Goal: Information Seeking & Learning: Check status

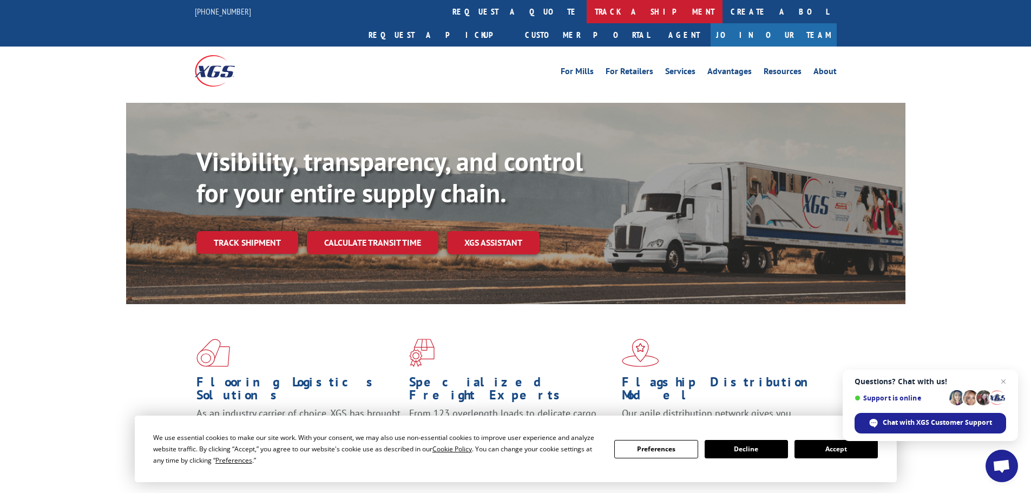
click at [586, 5] on link "track a shipment" at bounding box center [654, 11] width 136 height 23
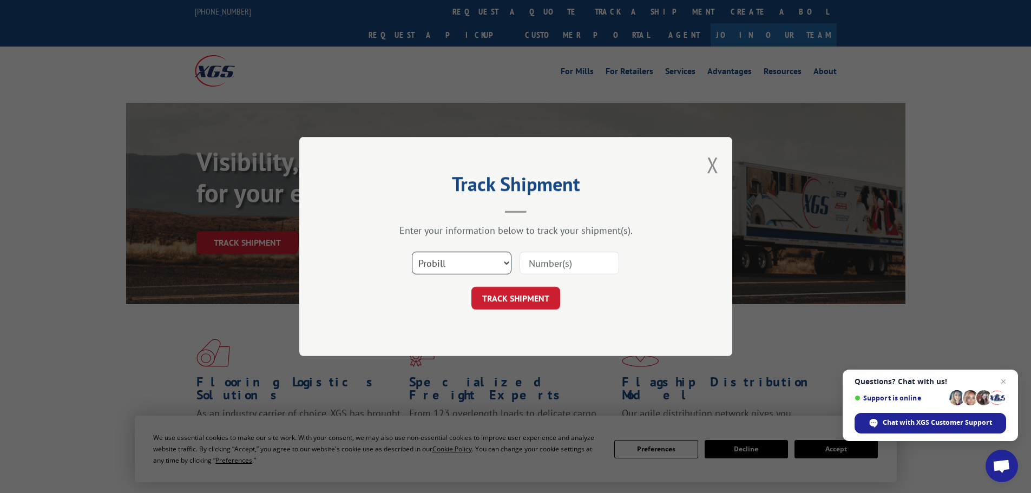
drag, startPoint x: 436, startPoint y: 266, endPoint x: 431, endPoint y: 262, distance: 6.5
click at [436, 266] on select "Select category... Probill BOL PO" at bounding box center [462, 263] width 100 height 23
select select "bol"
click at [412, 252] on select "Select category... Probill BOL PO" at bounding box center [462, 263] width 100 height 23
click at [549, 263] on input at bounding box center [569, 263] width 100 height 23
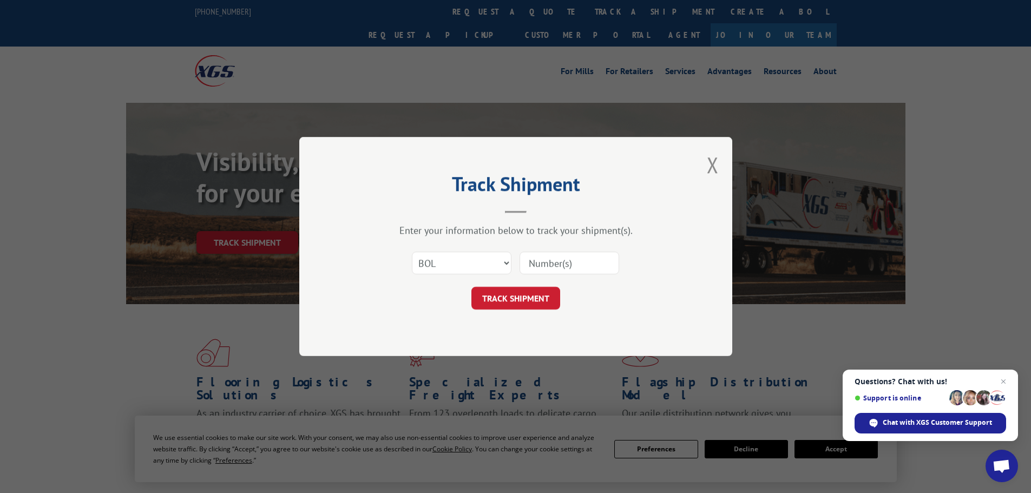
paste input "6022474"
type input "6022474"
click at [509, 299] on button "TRACK SHIPMENT" at bounding box center [515, 298] width 89 height 23
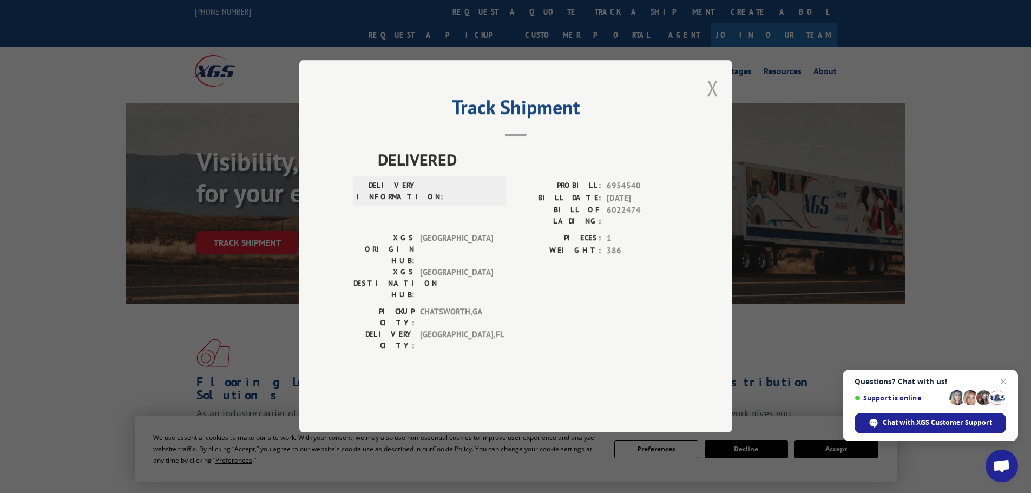
click at [712, 102] on button "Close modal" at bounding box center [712, 88] width 12 height 29
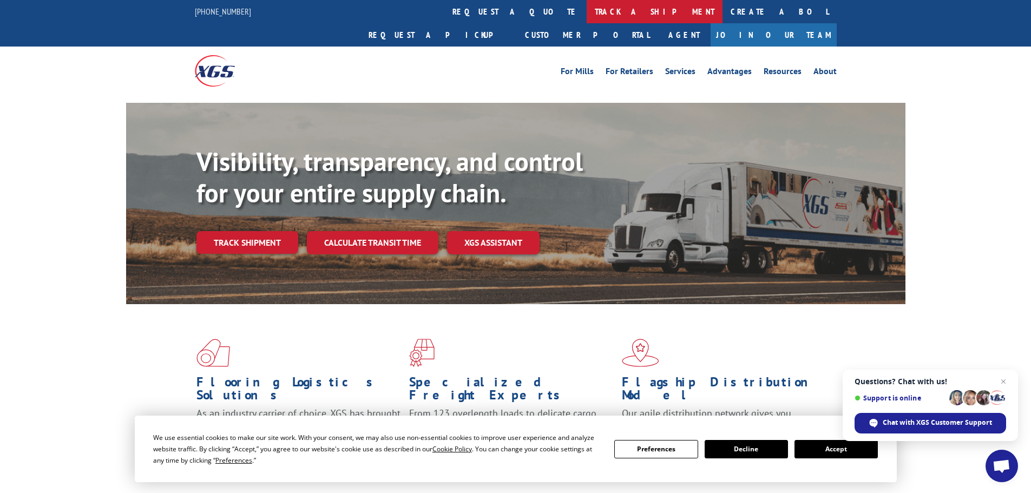
click at [586, 6] on link "track a shipment" at bounding box center [654, 11] width 136 height 23
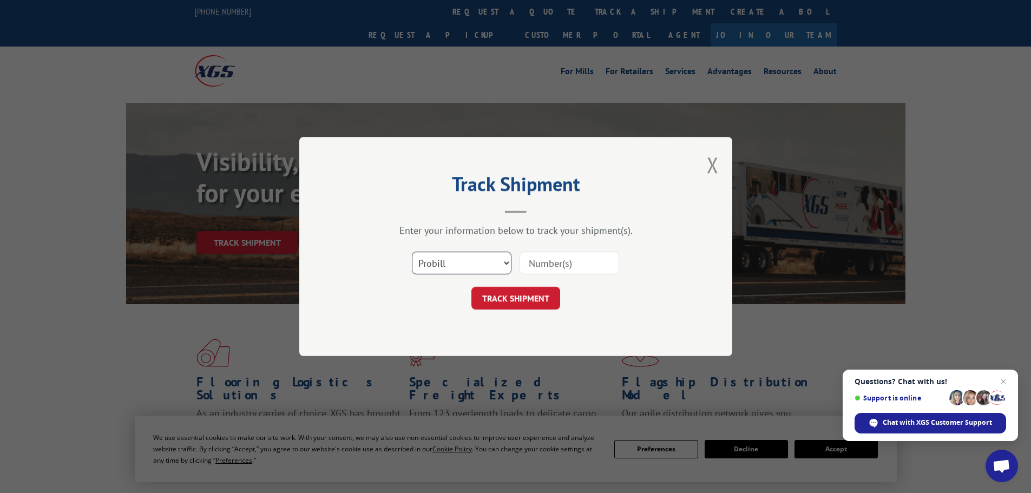
click at [428, 256] on select "Select category... Probill BOL PO" at bounding box center [462, 263] width 100 height 23
select select "bol"
click at [412, 252] on select "Select category... Probill BOL PO" at bounding box center [462, 263] width 100 height 23
click at [554, 259] on input at bounding box center [569, 263] width 100 height 23
type input "6814178"
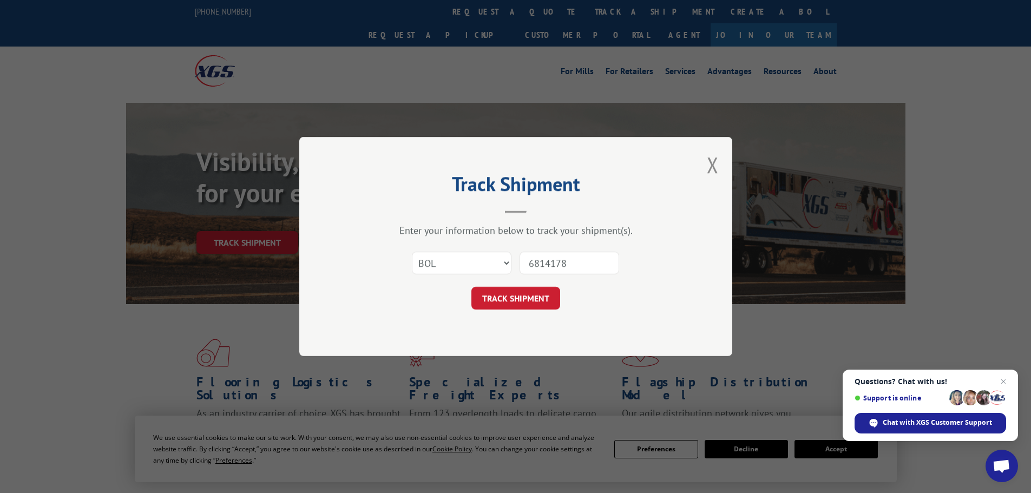
click button "TRACK SHIPMENT" at bounding box center [515, 298] width 89 height 23
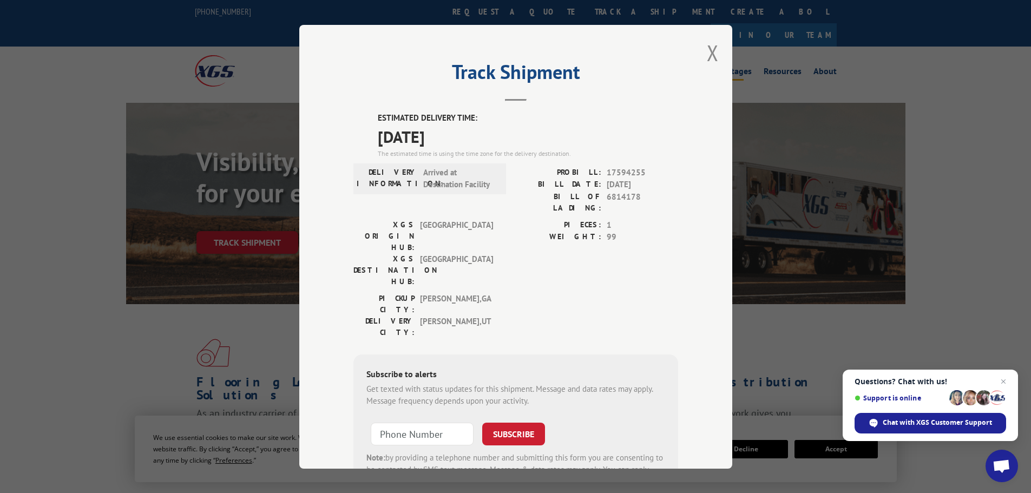
click at [708, 47] on button "Close modal" at bounding box center [712, 52] width 12 height 29
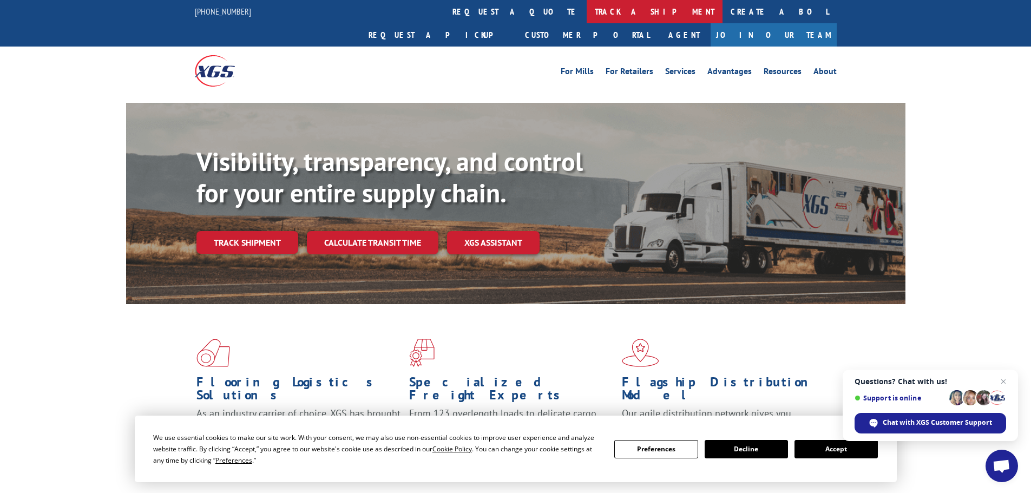
click at [586, 1] on link "track a shipment" at bounding box center [654, 11] width 136 height 23
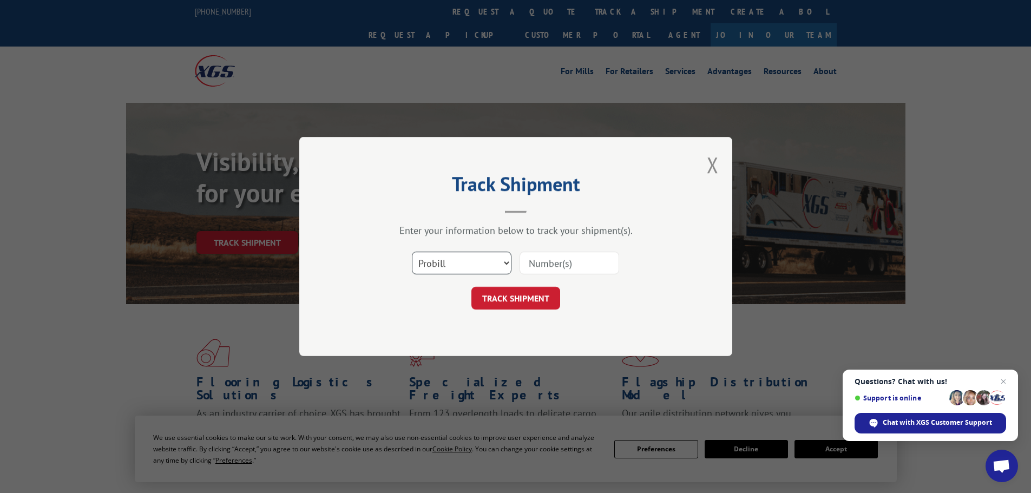
click at [423, 256] on select "Select category... Probill BOL PO" at bounding box center [462, 263] width 100 height 23
select select "bol"
click at [412, 252] on select "Select category... Probill BOL PO" at bounding box center [462, 263] width 100 height 23
click at [531, 262] on input at bounding box center [569, 263] width 100 height 23
type input "5140794"
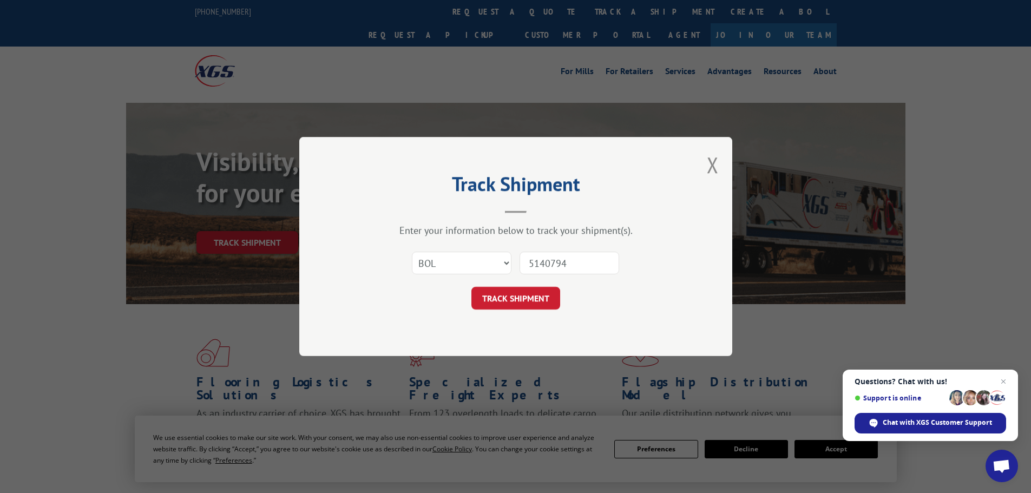
click at [471, 287] on button "TRACK SHIPMENT" at bounding box center [515, 298] width 89 height 23
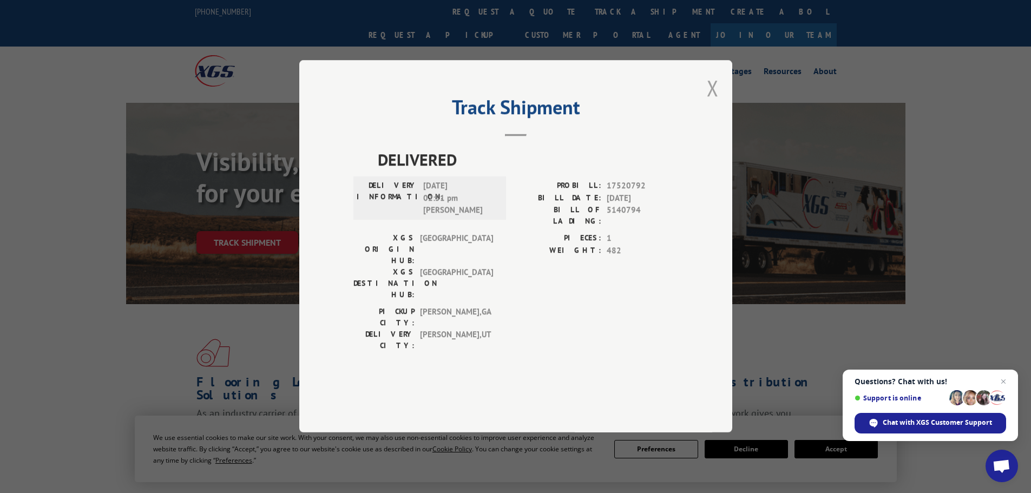
click at [715, 102] on button "Close modal" at bounding box center [712, 88] width 12 height 29
